Goal: Find specific page/section: Locate a particular part of the current website

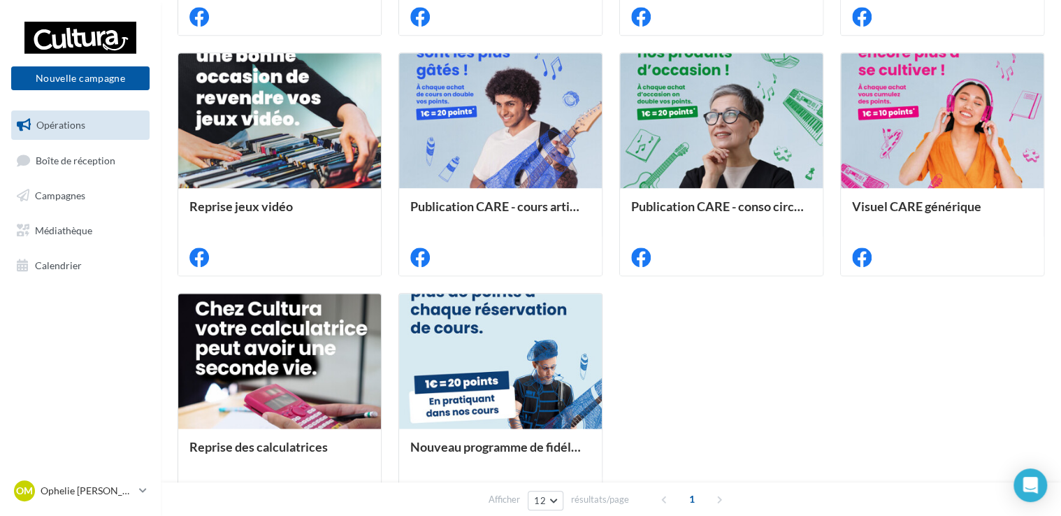
scroll to position [601, 0]
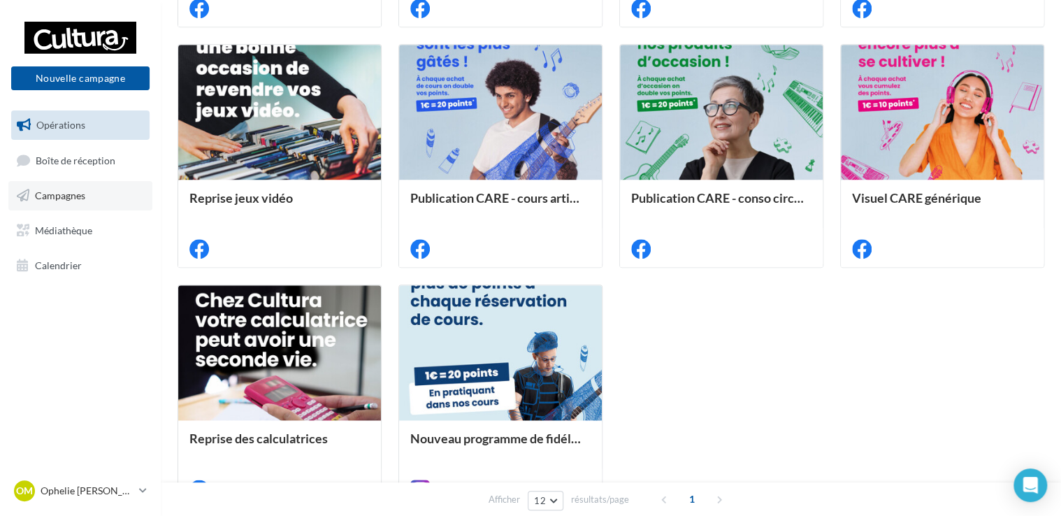
click at [75, 198] on span "Campagnes" at bounding box center [60, 195] width 50 height 12
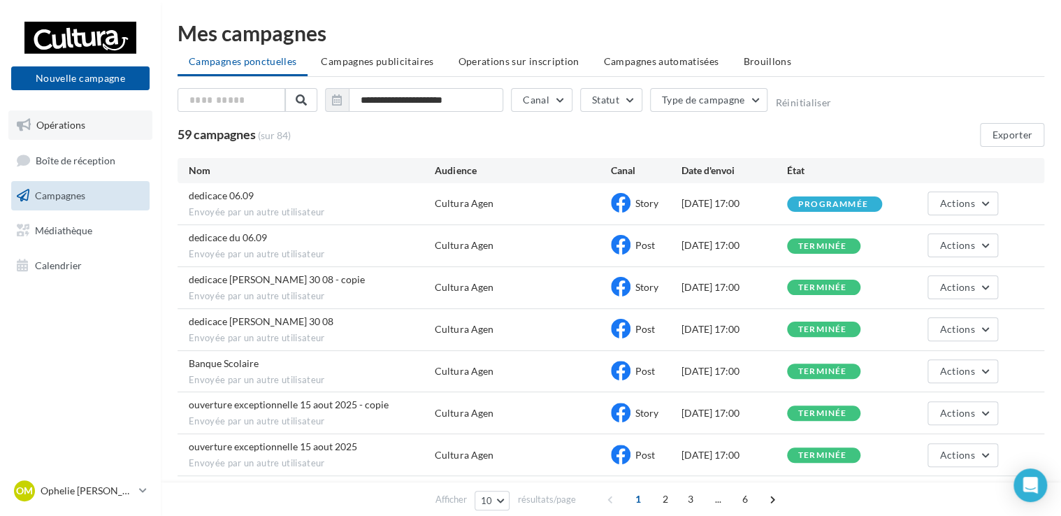
click at [75, 134] on link "Opérations" at bounding box center [80, 124] width 144 height 29
click at [86, 122] on link "Opérations" at bounding box center [80, 124] width 144 height 29
